Goal: Task Accomplishment & Management: Use online tool/utility

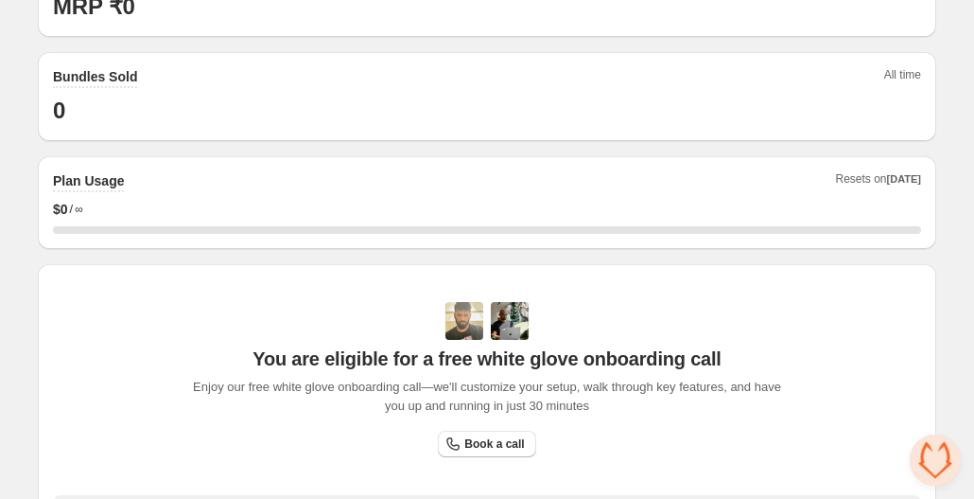
scroll to position [716, 0]
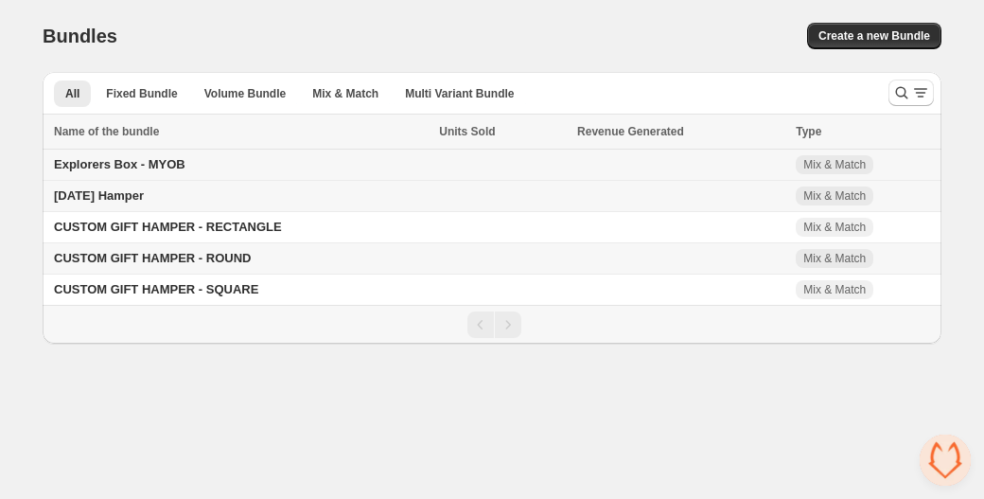
click at [125, 169] on span "Explorers Box - MYOB" at bounding box center [120, 164] width 132 height 14
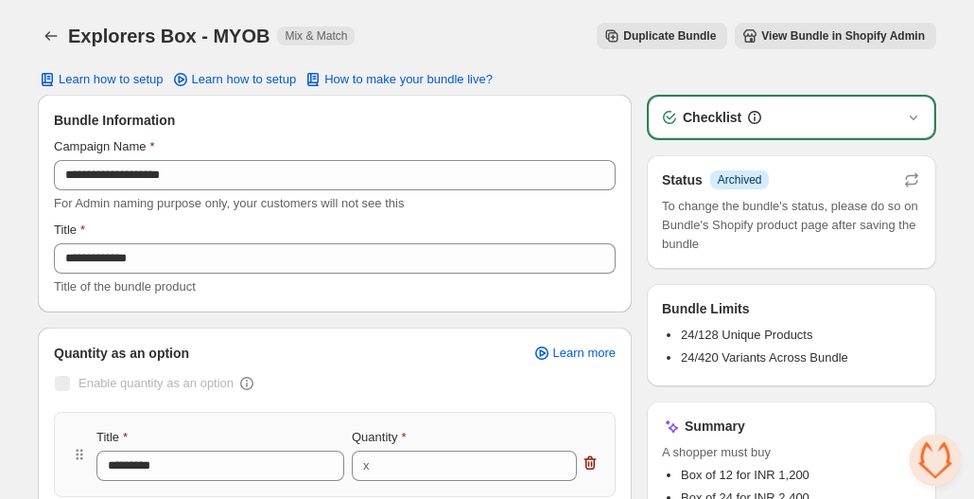
click at [462, 29] on div "Duplicate Bundle View Bundle in Shopify Admin" at bounding box center [653, 36] width 567 height 26
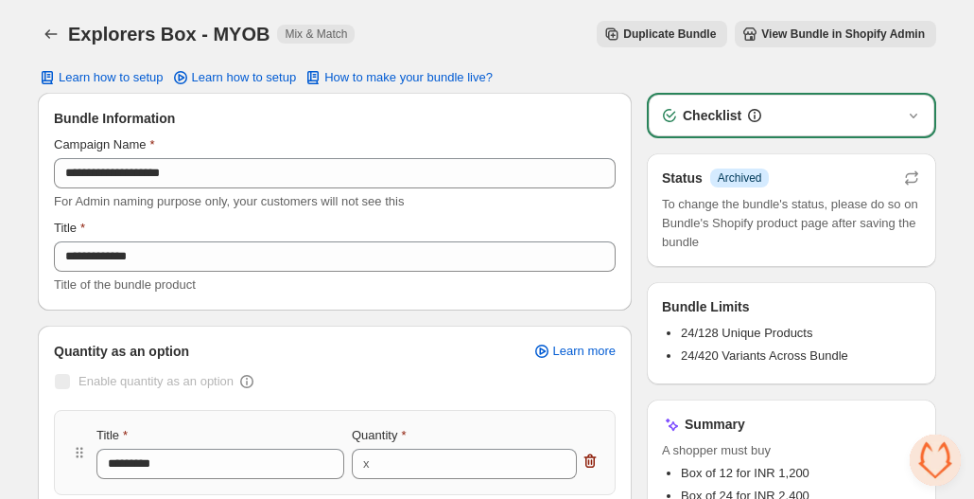
click at [719, 116] on h3 "Checklist" at bounding box center [712, 115] width 59 height 19
click at [909, 109] on icon "button" at bounding box center [913, 115] width 19 height 19
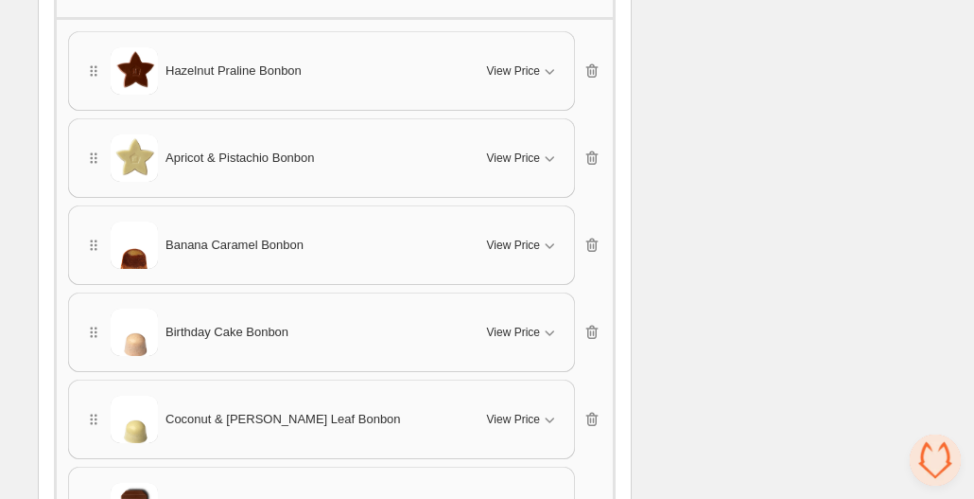
scroll to position [965, 0]
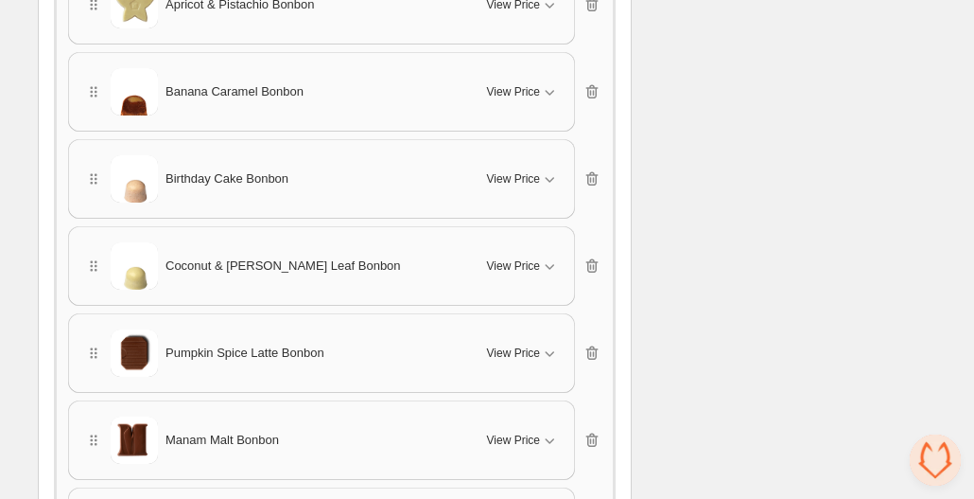
scroll to position [1118, 0]
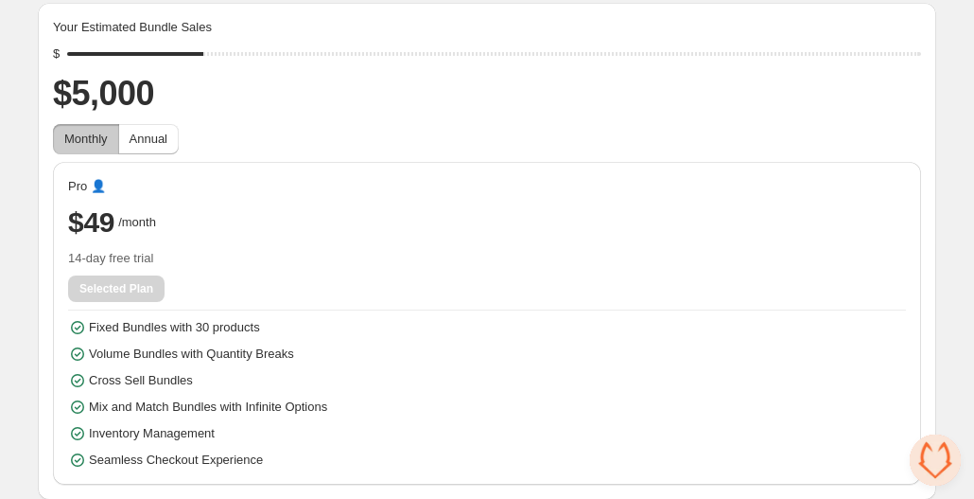
scroll to position [104, 0]
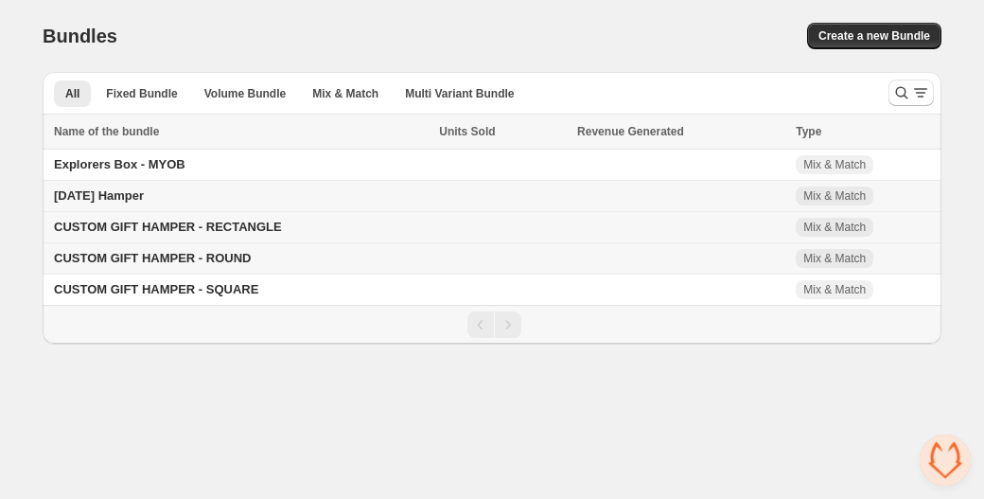
click at [348, 230] on td "CUSTOM GIFT HAMPER - RECTANGLE" at bounding box center [238, 227] width 391 height 31
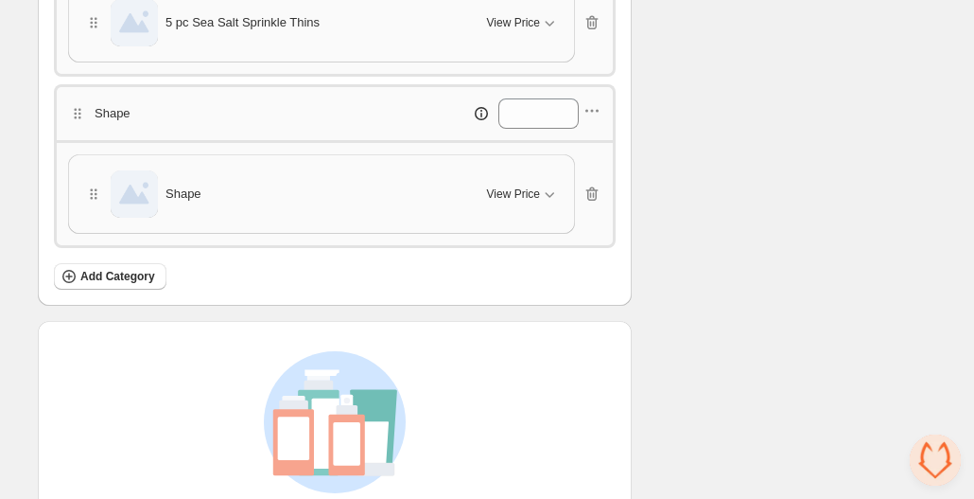
scroll to position [1407, 0]
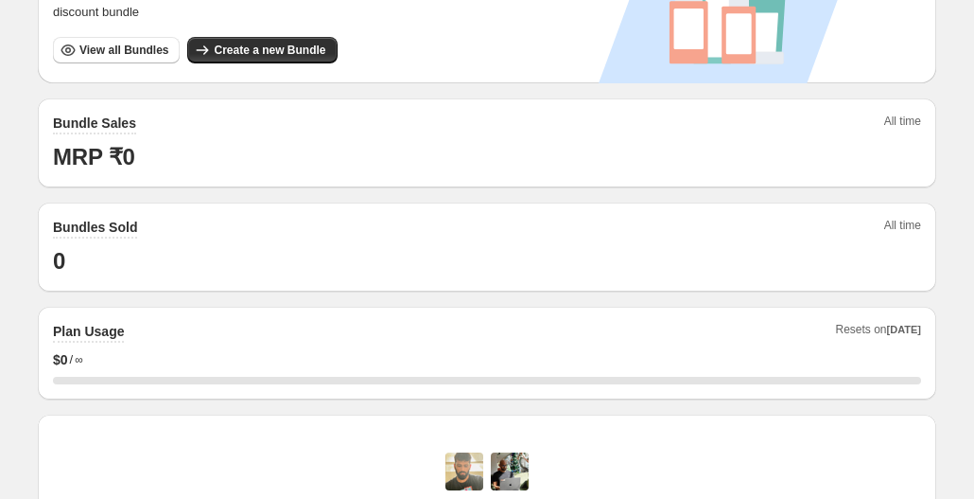
scroll to position [148, 0]
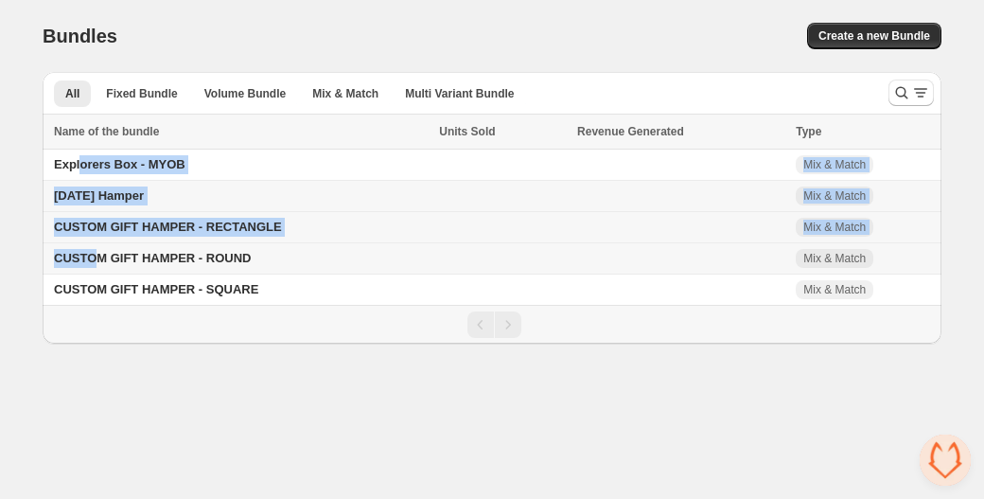
drag, startPoint x: 79, startPoint y: 166, endPoint x: 100, endPoint y: 249, distance: 86.1
click at [100, 249] on tbody "Explorers Box - MYOB Mix & Match [DATE] Hamper Mix & Match CUSTOM GIFT HAMPER -…" at bounding box center [492, 227] width 899 height 156
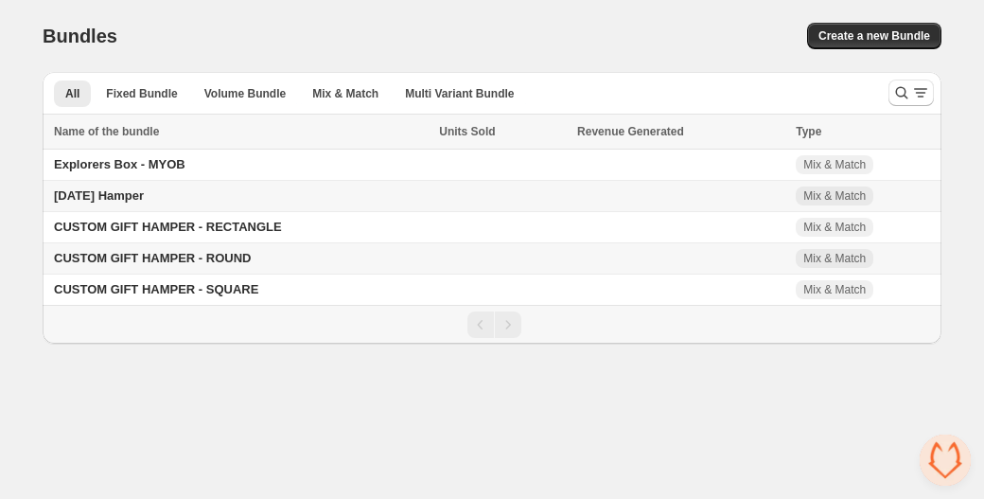
click at [232, 421] on body "Home Bundles Analytics Plan and Billing Bundles. This page is ready Bundles Cre…" at bounding box center [492, 249] width 984 height 499
click at [144, 168] on span "Explorers Box - MYOB" at bounding box center [120, 164] width 132 height 14
